Goal: Information Seeking & Learning: Learn about a topic

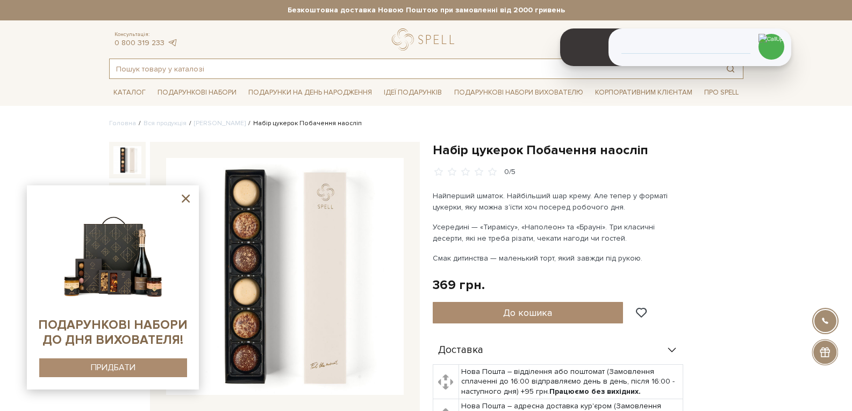
click at [206, 66] on input "text" at bounding box center [414, 68] width 608 height 19
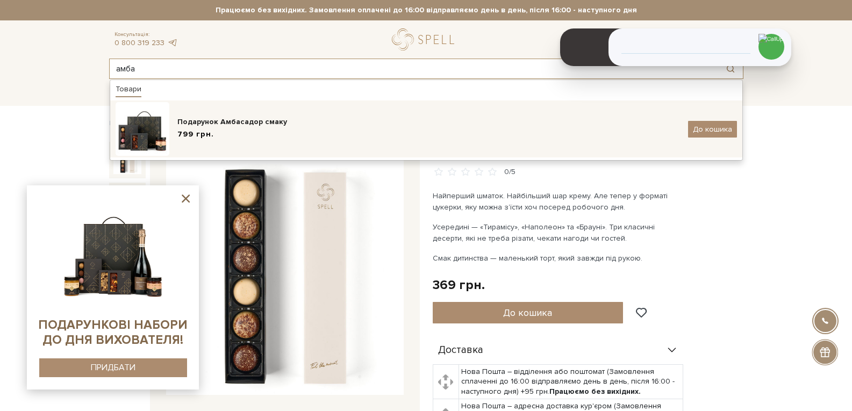
type input "амба"
click at [206, 121] on div "Подарунок Амбасадор смаку" at bounding box center [428, 122] width 502 height 11
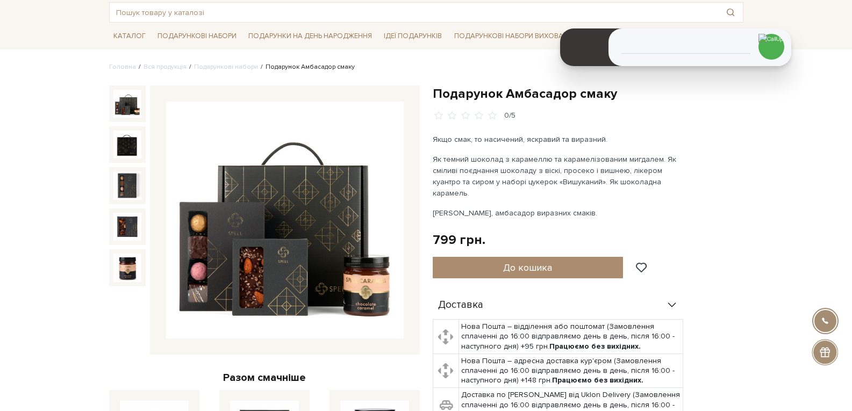
scroll to position [54, 0]
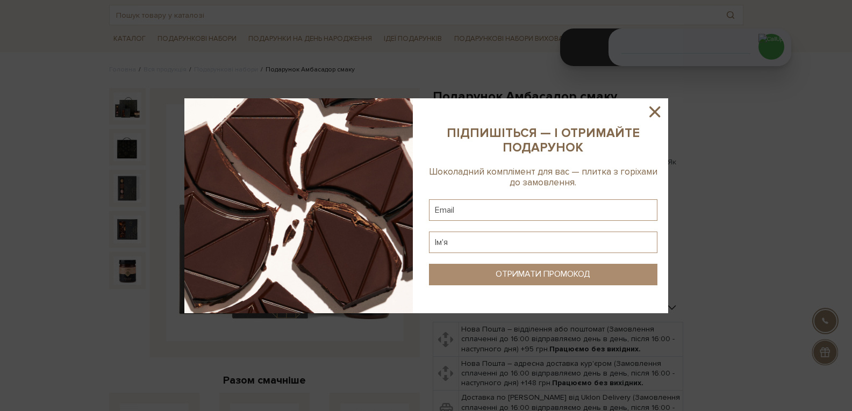
click at [651, 113] on icon at bounding box center [654, 112] width 18 height 18
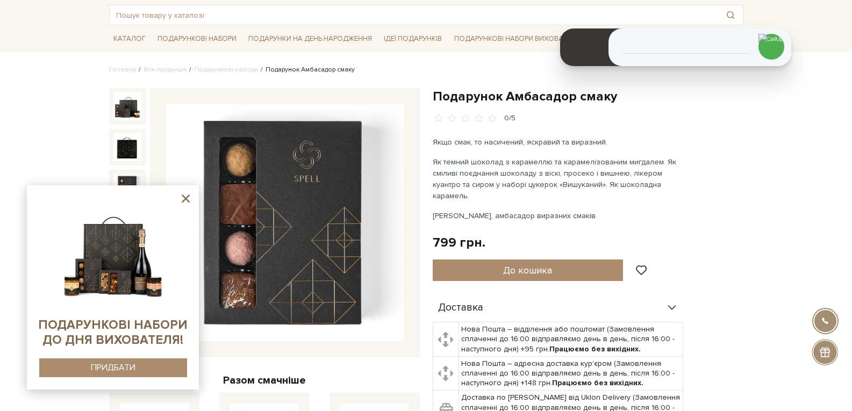
click at [185, 199] on icon at bounding box center [186, 199] width 8 height 8
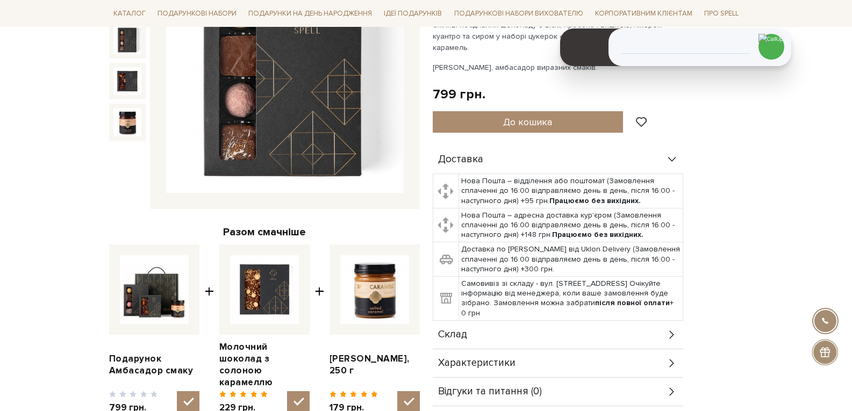
scroll to position [107, 0]
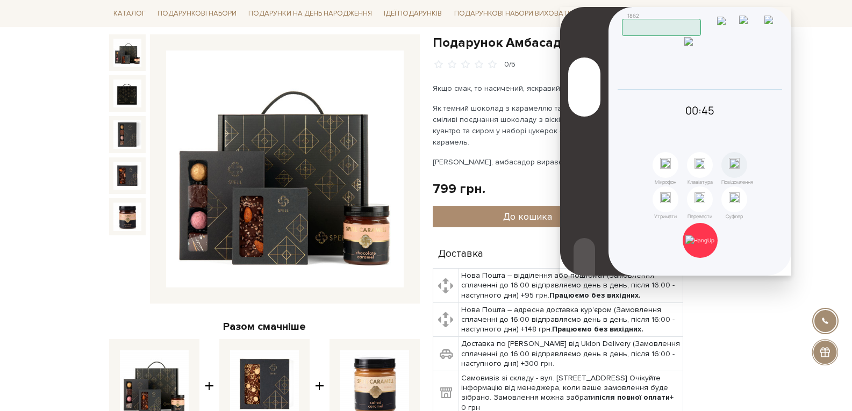
click at [126, 63] on img at bounding box center [127, 53] width 28 height 28
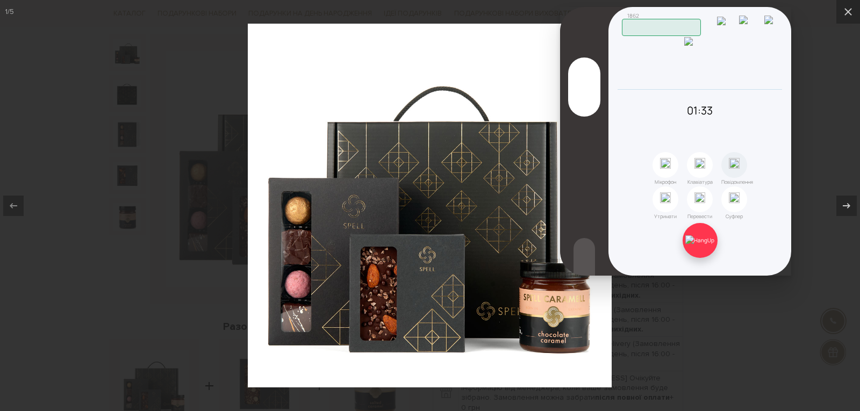
click at [700, 243] on img at bounding box center [699, 240] width 29 height 10
drag, startPoint x: 821, startPoint y: 128, endPoint x: 824, endPoint y: 119, distance: 9.5
click at [822, 128] on div at bounding box center [430, 205] width 860 height 411
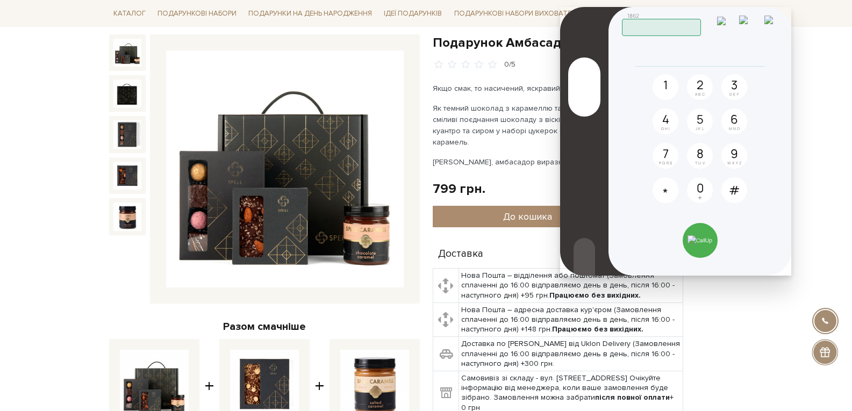
drag, startPoint x: 760, startPoint y: 24, endPoint x: 753, endPoint y: 29, distance: 8.5
click at [760, 24] on img at bounding box center [749, 25] width 21 height 18
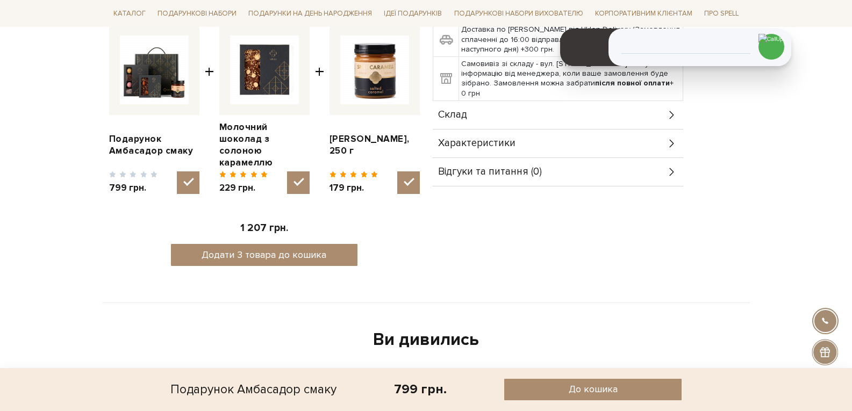
scroll to position [430, 0]
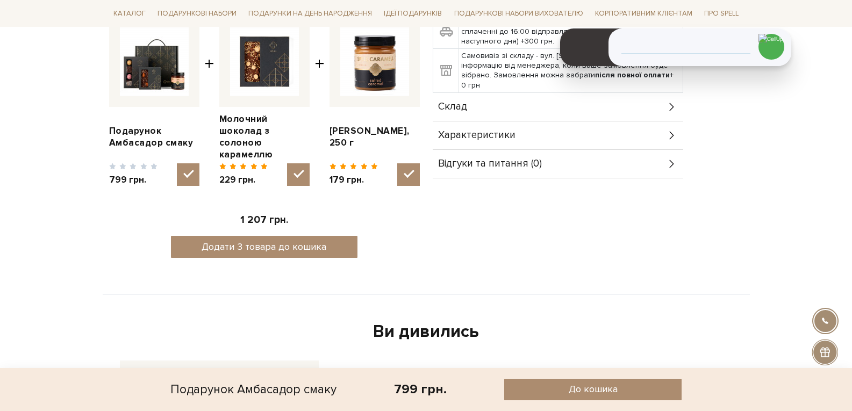
click at [511, 131] on span "Характеристики" at bounding box center [476, 136] width 77 height 10
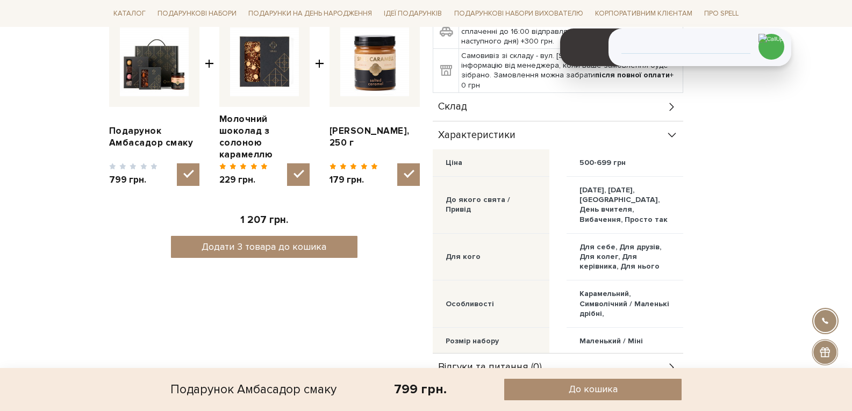
click at [475, 93] on div "Склад" at bounding box center [558, 107] width 250 height 28
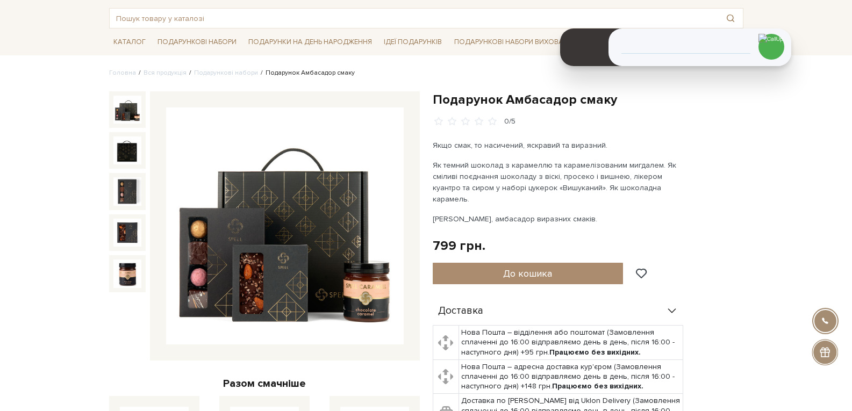
scroll to position [0, 0]
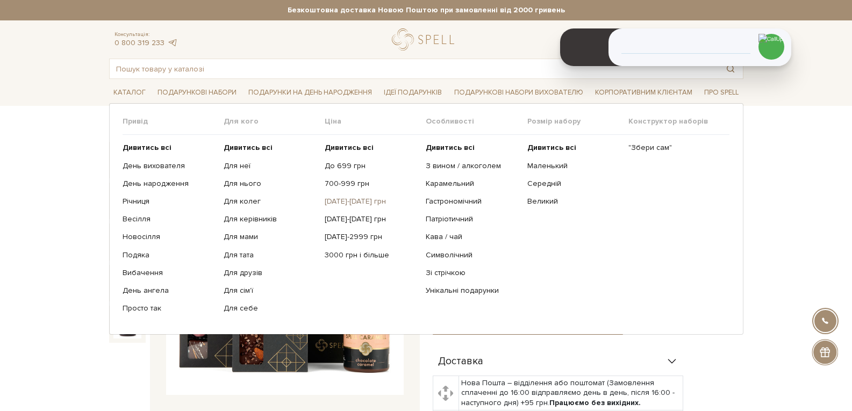
click at [349, 204] on link "[DATE]-[DATE] грн" at bounding box center [371, 202] width 93 height 10
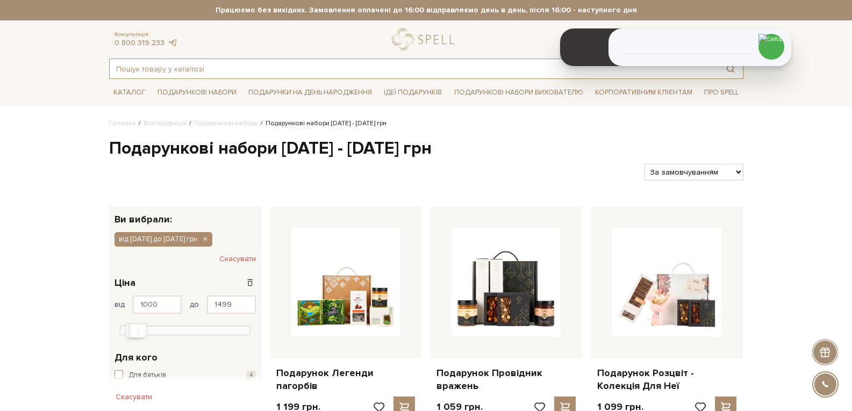
click at [150, 67] on input "text" at bounding box center [414, 68] width 608 height 19
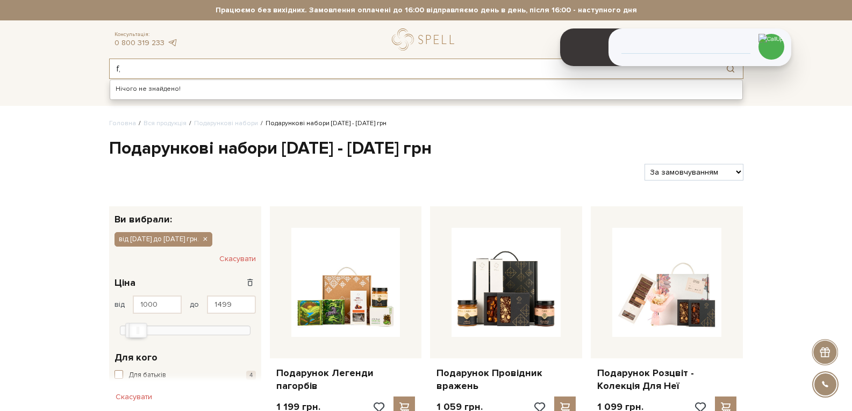
type input "f"
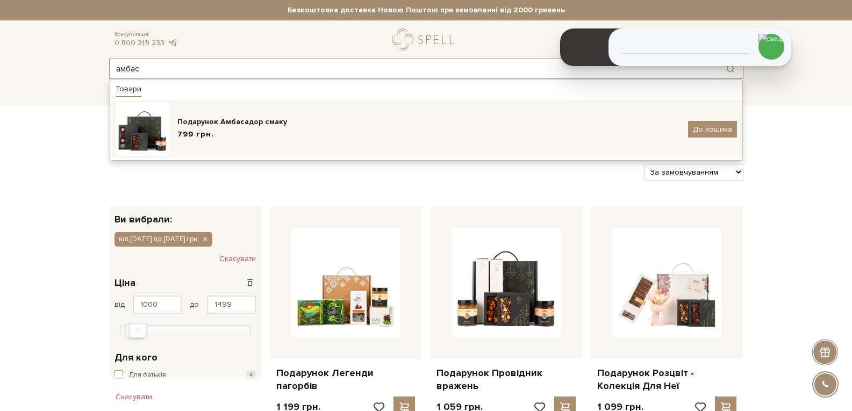
type input "амбас"
click at [228, 147] on div "Подарунок Амбасадор смаку 799 грн. До кошика" at bounding box center [426, 129] width 621 height 54
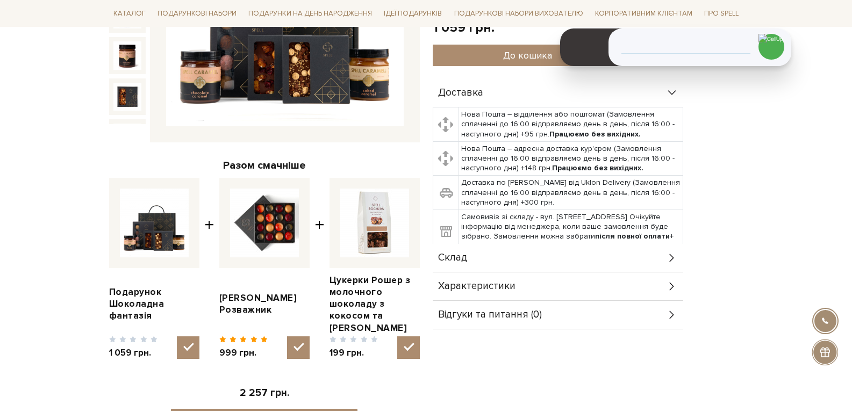
click at [483, 257] on div "Склад" at bounding box center [558, 258] width 250 height 28
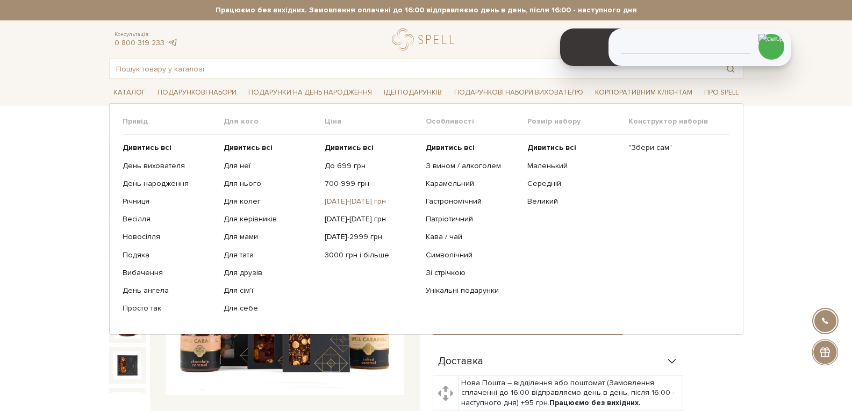
click at [347, 202] on link "[DATE]-[DATE] грн" at bounding box center [371, 202] width 93 height 10
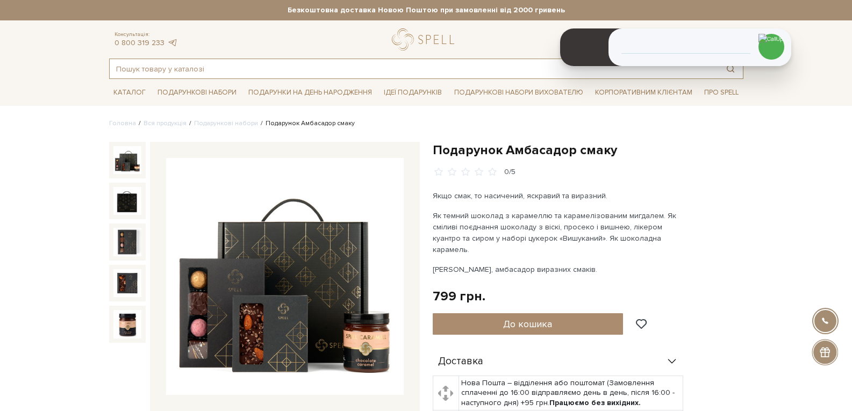
click at [199, 74] on input "text" at bounding box center [414, 68] width 608 height 19
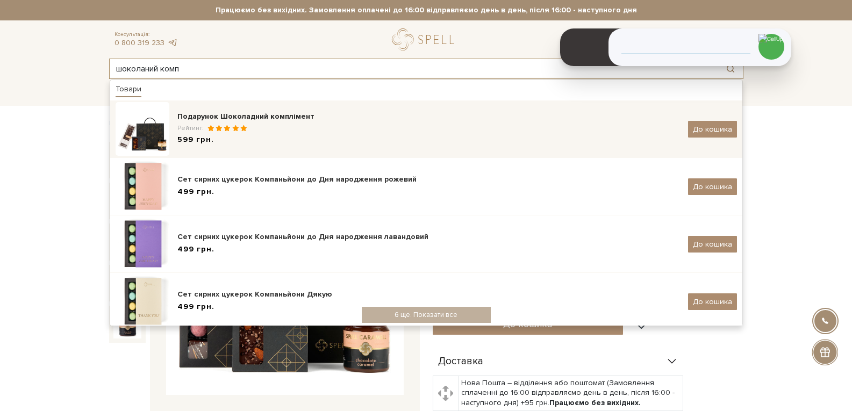
type input "шоколаний комп"
click at [222, 127] on span at bounding box center [226, 128] width 8 height 7
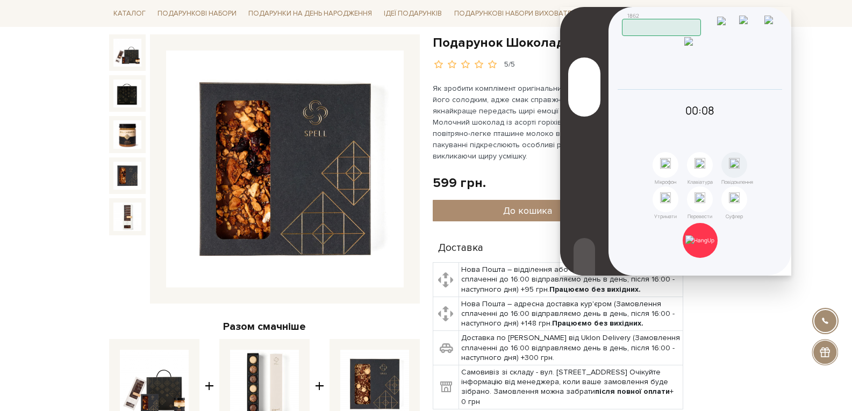
scroll to position [269, 0]
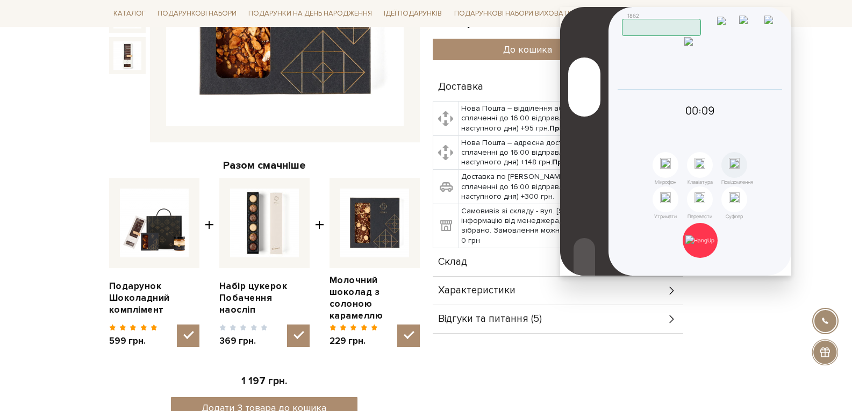
click at [461, 263] on span "Склад" at bounding box center [452, 262] width 29 height 10
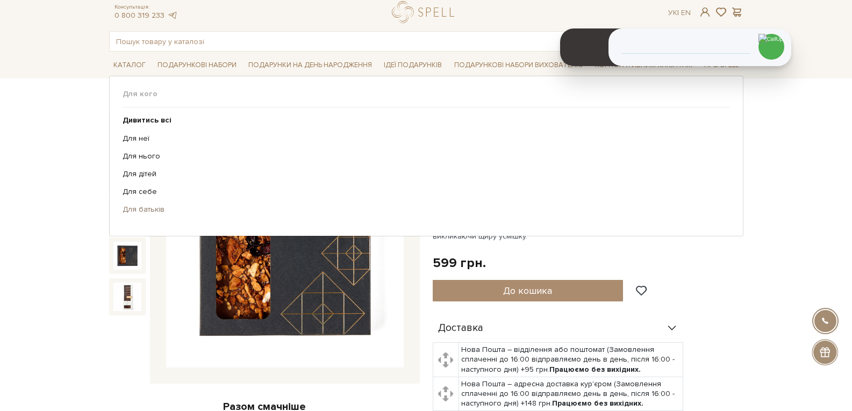
scroll to position [0, 0]
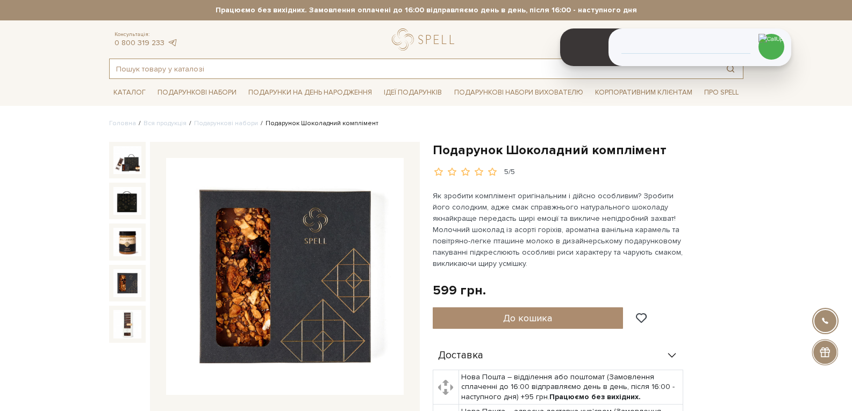
click at [153, 67] on input "text" at bounding box center [414, 68] width 608 height 19
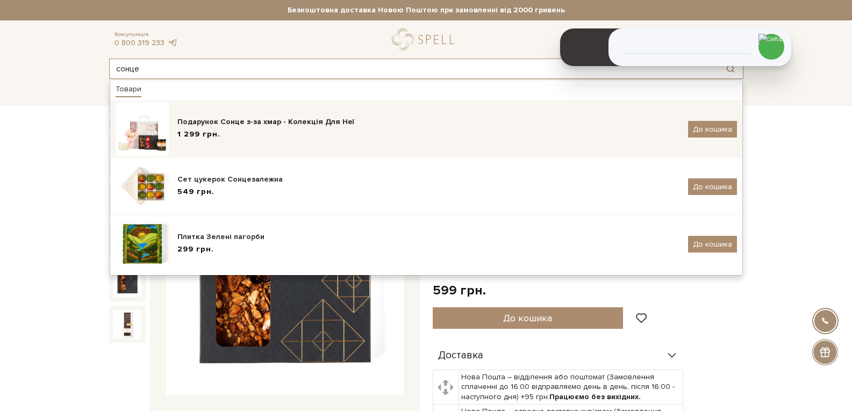
type input "сонце"
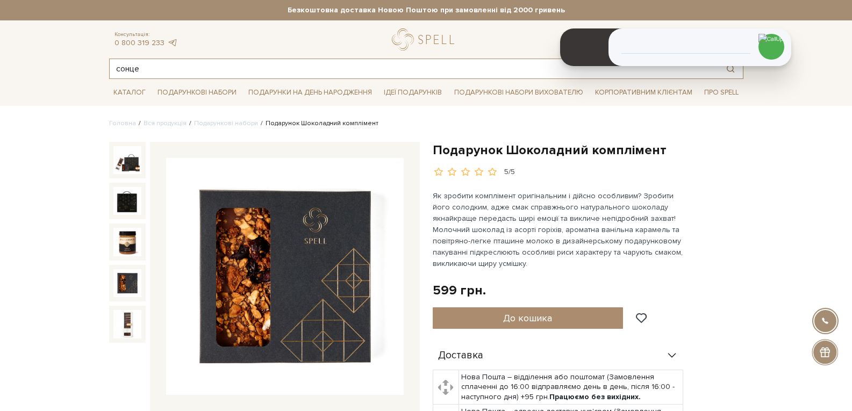
click at [204, 69] on input "сонце" at bounding box center [414, 68] width 608 height 19
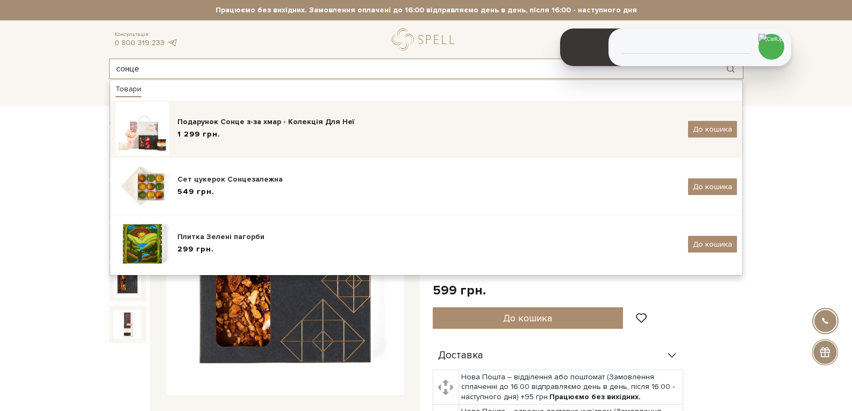
click at [219, 138] on div "1 299 грн." at bounding box center [428, 134] width 502 height 11
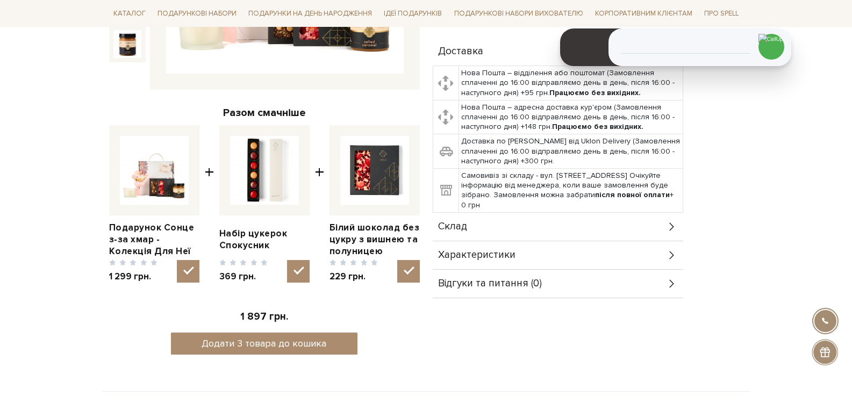
scroll to position [322, 0]
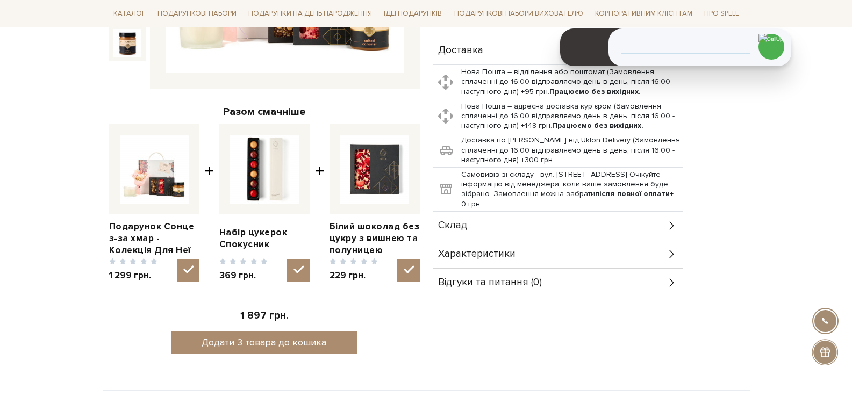
click at [487, 230] on div "Склад" at bounding box center [558, 226] width 250 height 28
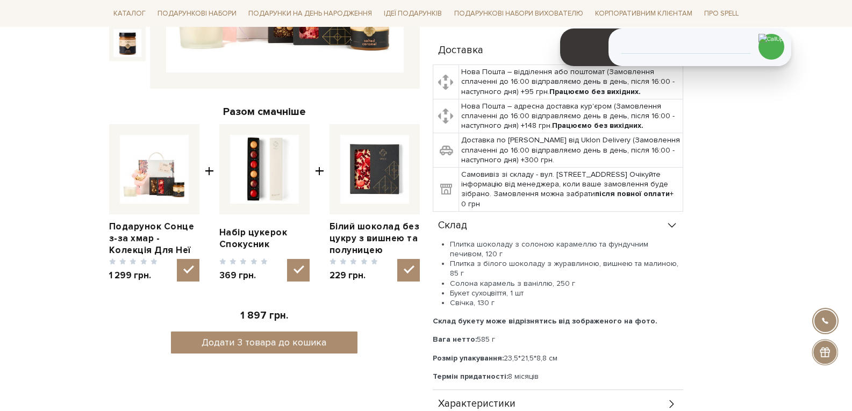
scroll to position [107, 0]
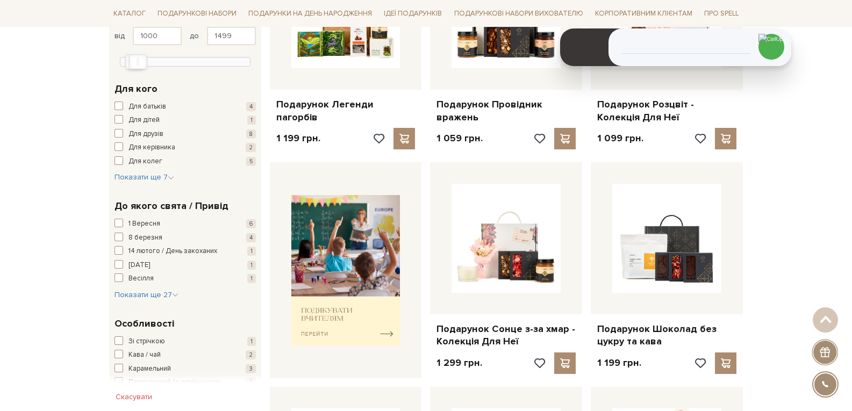
scroll to position [161, 0]
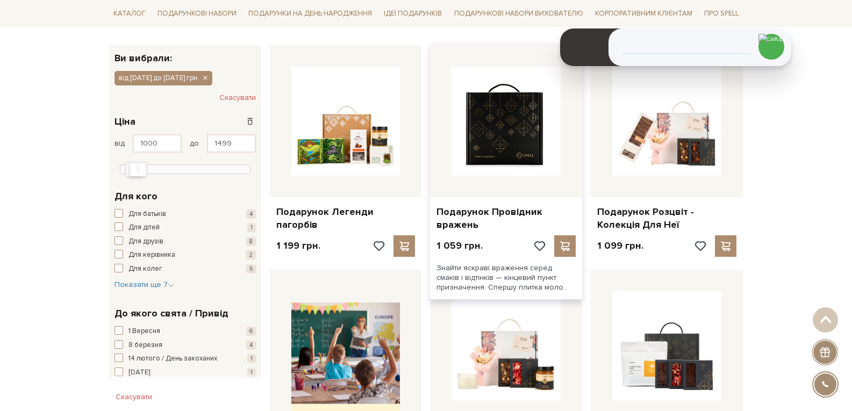
click at [477, 138] on img at bounding box center [505, 121] width 109 height 109
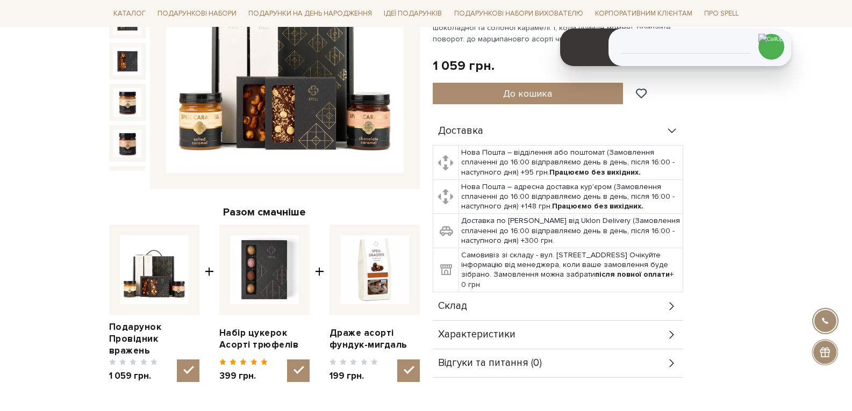
scroll to position [322, 0]
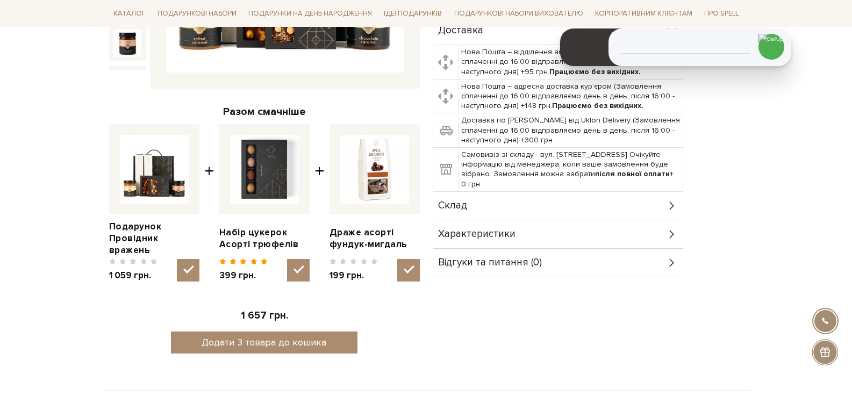
click at [468, 232] on span "Характеристики" at bounding box center [476, 234] width 77 height 10
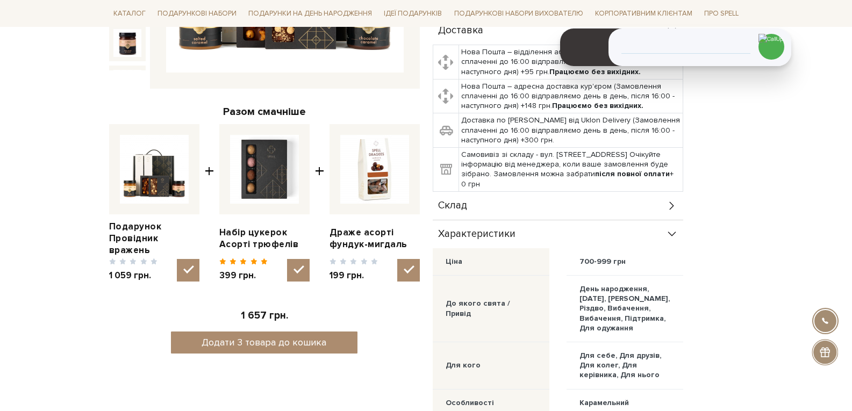
click at [462, 201] on span "Склад" at bounding box center [452, 206] width 29 height 10
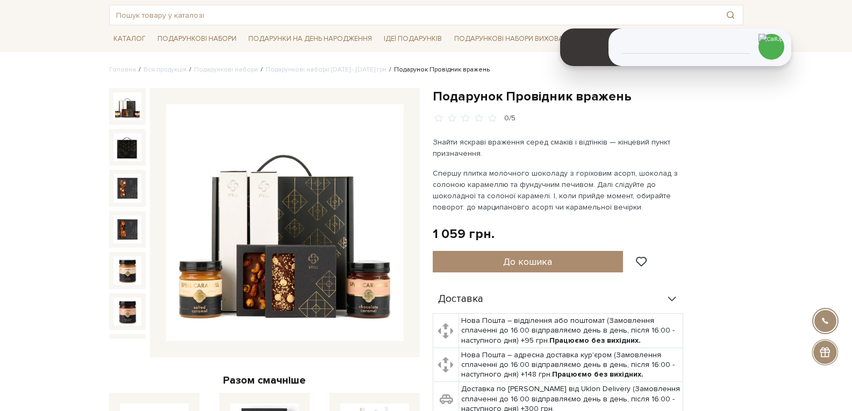
scroll to position [0, 0]
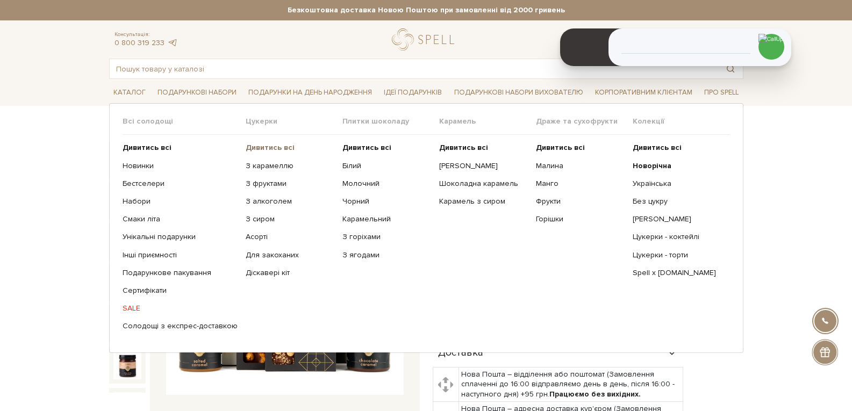
click at [278, 149] on b "Дивитись всі" at bounding box center [270, 147] width 49 height 9
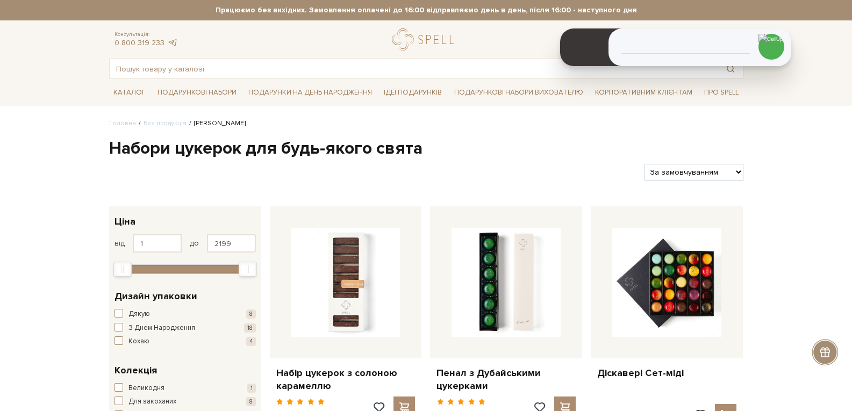
click at [684, 166] on select "За замовчуванням За Ціною (зростання) За Ціною (зменшення) Новинки За популярні…" at bounding box center [693, 172] width 98 height 17
select select "https://spellchocolate.com/our-productions/seti-cukerok/?sort=p.price&order=ASC"
click at [644, 164] on select "За замовчуванням За Ціною (зростання) За Ціною (зменшення) Новинки За популярні…" at bounding box center [693, 172] width 98 height 17
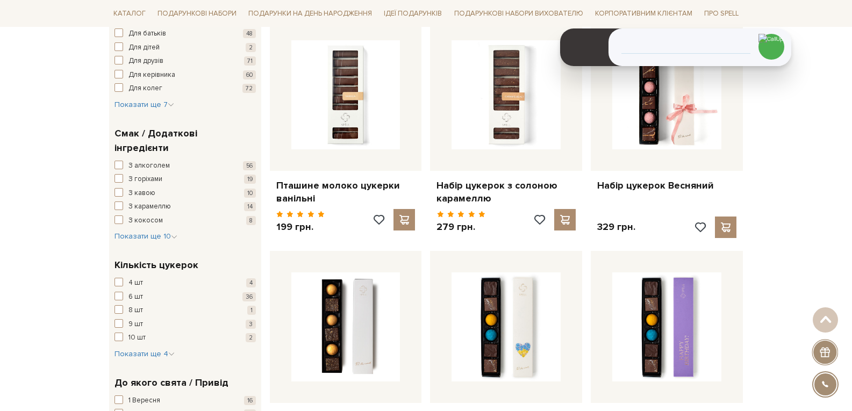
scroll to position [591, 0]
